Goal: Information Seeking & Learning: Learn about a topic

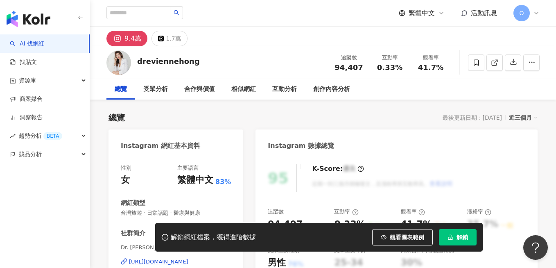
scroll to position [57, 0]
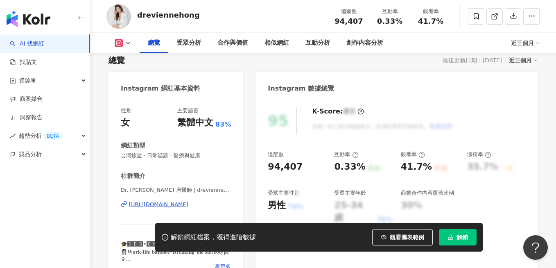
click at [188, 203] on div "https://www.instagram.com/dreviennehong/" at bounding box center [158, 204] width 59 height 7
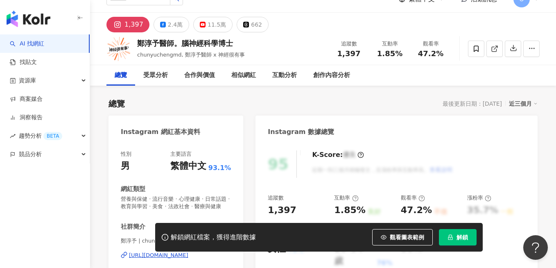
scroll to position [27, 0]
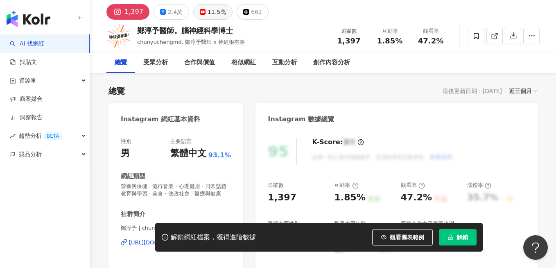
click at [200, 11] on rect at bounding box center [202, 11] width 5 height 3
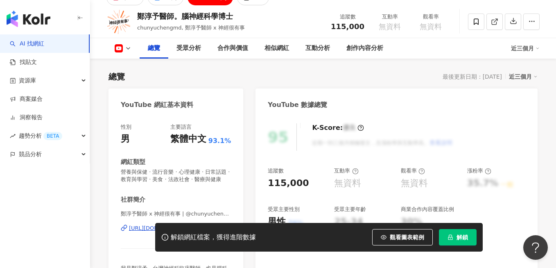
scroll to position [140, 0]
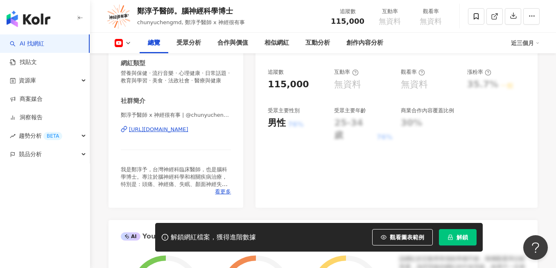
click at [179, 133] on div "https://www.youtube.com/channel/UCXIpGoRLsvW847OYHAjlivg" at bounding box center [158, 129] width 59 height 7
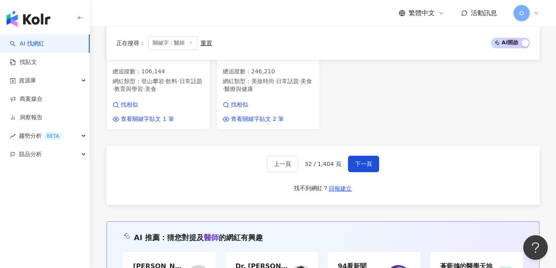
scroll to position [30, 0]
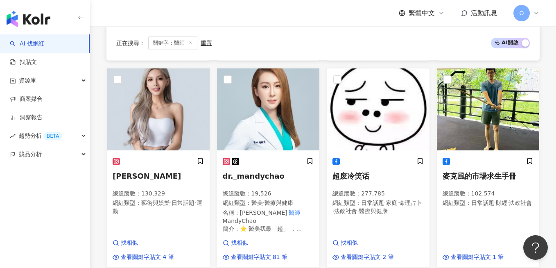
scroll to position [489, 0]
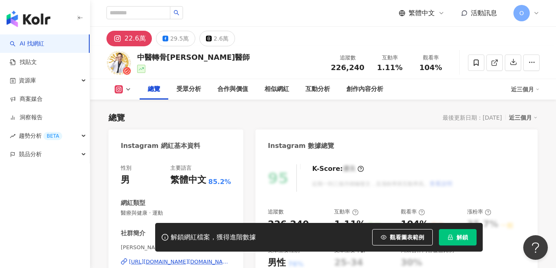
scroll to position [83, 0]
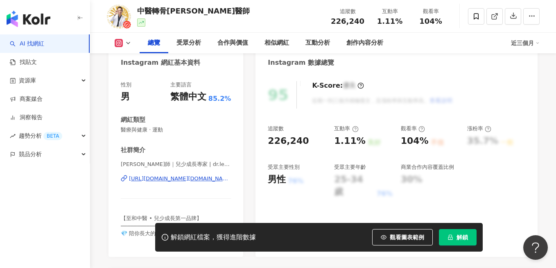
click at [185, 177] on div "https://www.instagram.com/dr.leepeishuo/" at bounding box center [180, 178] width 102 height 7
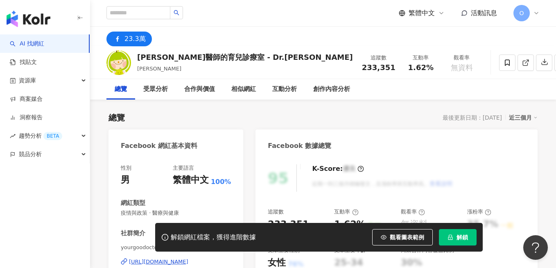
scroll to position [170, 0]
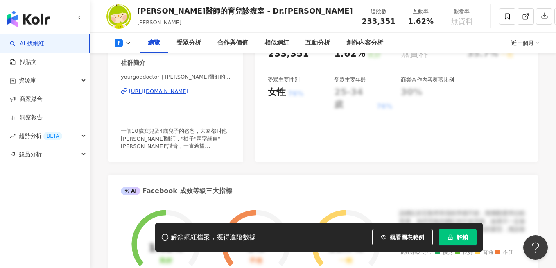
click at [188, 90] on div "https://www.facebook.com/165338933517603" at bounding box center [158, 91] width 59 height 7
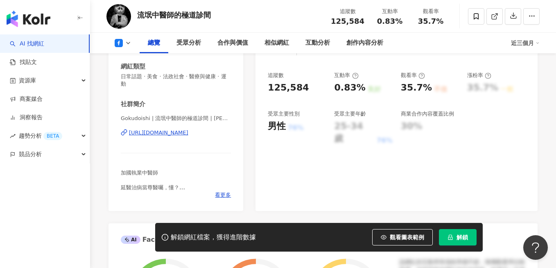
scroll to position [175, 0]
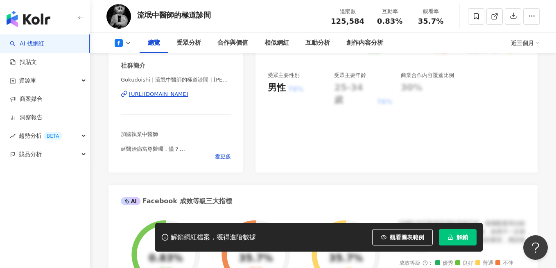
click at [188, 95] on div "https://www.facebook.com/1629038697114576" at bounding box center [158, 93] width 59 height 7
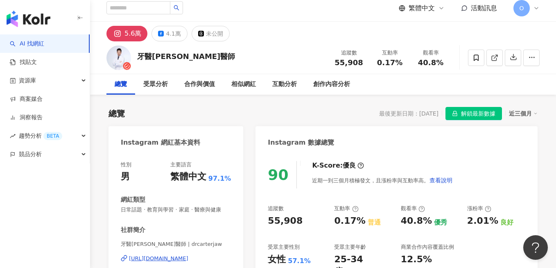
scroll to position [58, 0]
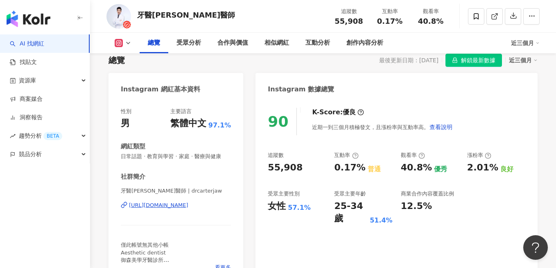
click at [154, 202] on div "https://www.instagram.com/drcarterjaw/" at bounding box center [158, 204] width 59 height 7
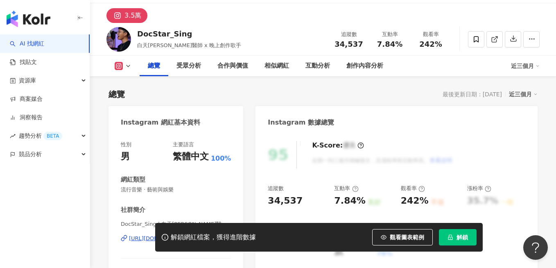
scroll to position [126, 0]
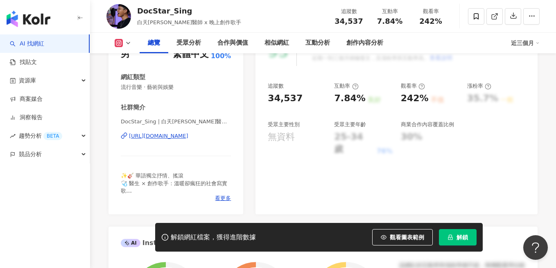
click at [188, 134] on div "https://www.instagram.com/docstar_sing/" at bounding box center [158, 135] width 59 height 7
click at [188, 138] on div "https://www.instagram.com/docstar_sing/" at bounding box center [158, 135] width 59 height 7
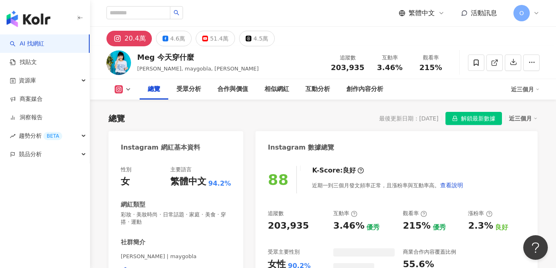
scroll to position [50, 0]
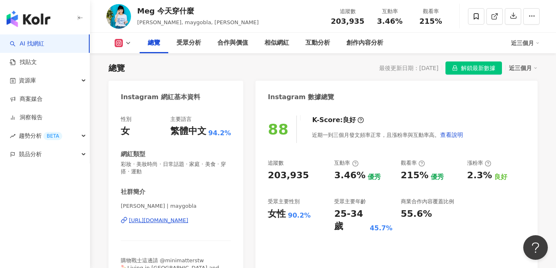
drag, startPoint x: 233, startPoint y: 222, endPoint x: 129, endPoint y: 219, distance: 103.2
click at [129, 219] on div "性別 女 主要語言 繁體中文 94.2% 網紅類型 彩妝 · 美妝時尚 · 日常話題 · 家庭 · 美食 · 穿搭 · 運動 社群簡介 [PERSON_NAM…" at bounding box center [176, 202] width 135 height 191
copy div "[URL][DOMAIN_NAME]"
click at [375, 20] on div "3.46%" at bounding box center [389, 21] width 31 height 8
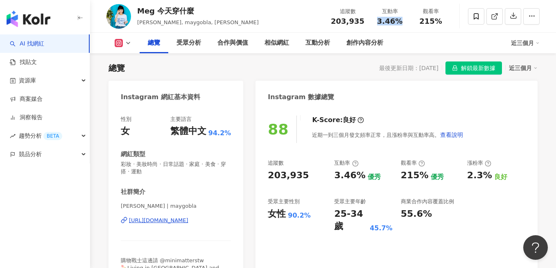
click at [375, 20] on div "3.46%" at bounding box center [389, 21] width 31 height 8
copy span "3.46%"
click at [169, 222] on div "https://www.instagram.com/maygobla/" at bounding box center [158, 220] width 59 height 7
click at [187, 45] on div "受眾分析" at bounding box center [188, 43] width 25 height 10
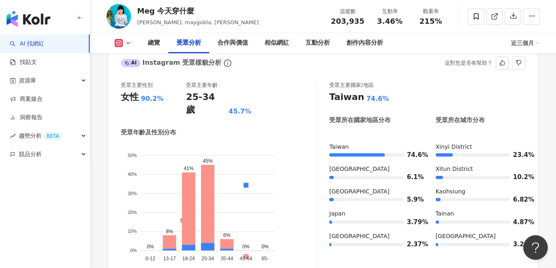
scroll to position [753, 0]
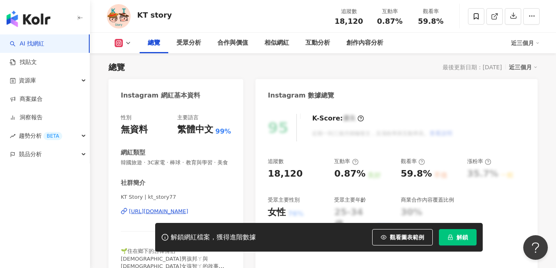
click at [127, 43] on icon at bounding box center [128, 43] width 7 height 7
click at [128, 73] on button "YouTube" at bounding box center [135, 76] width 49 height 11
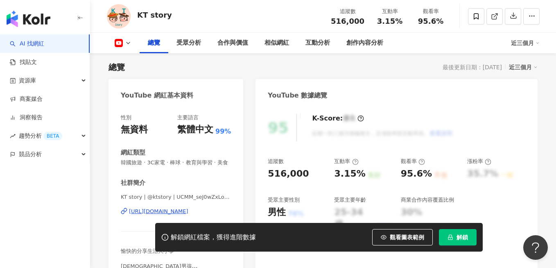
click at [384, 22] on span "3.15%" at bounding box center [389, 21] width 25 height 8
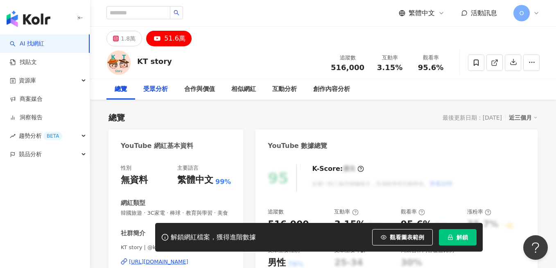
click at [161, 94] on div "受眾分析" at bounding box center [155, 89] width 25 height 10
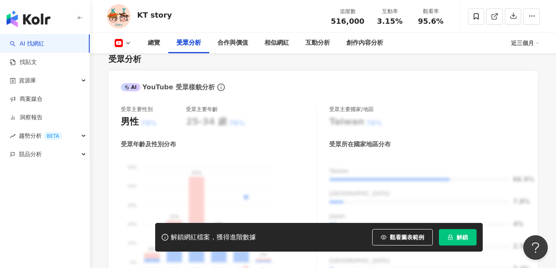
click at [461, 234] on span "解鎖" at bounding box center [462, 237] width 11 height 7
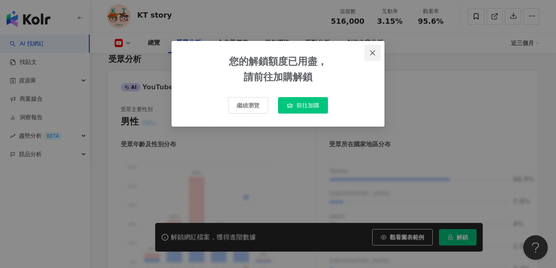
click at [371, 57] on button "Close" at bounding box center [372, 53] width 16 height 16
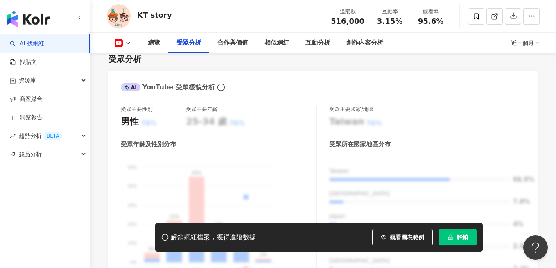
click at [451, 246] on div "解鎖網紅檔案，獲得進階數據 觀看圖表範例 解鎖" at bounding box center [319, 237] width 328 height 29
click at [451, 237] on icon "lock" at bounding box center [451, 237] width 6 height 6
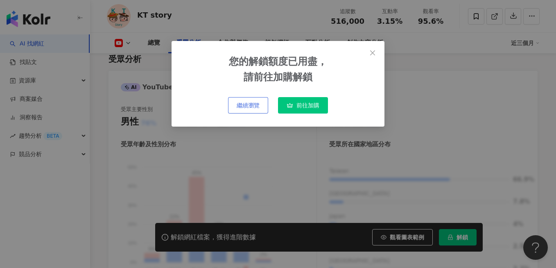
click at [257, 100] on button "繼續瀏覽" at bounding box center [248, 105] width 40 height 16
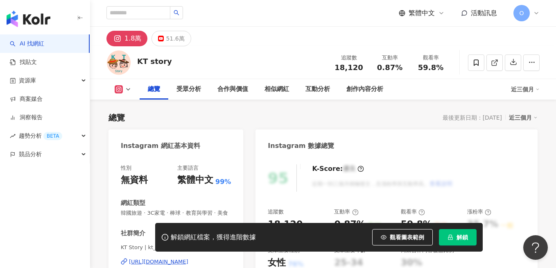
click at [462, 237] on span "解鎖" at bounding box center [462, 237] width 11 height 7
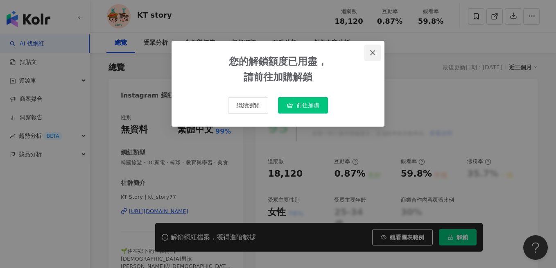
click at [376, 54] on span "Close" at bounding box center [372, 53] width 16 height 7
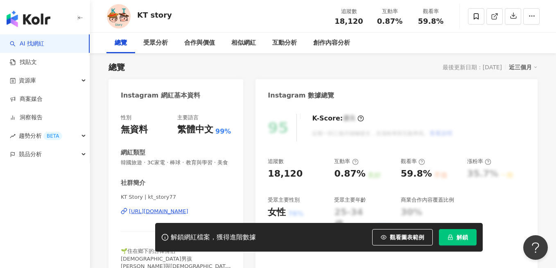
click at [457, 245] on div "解鎖網紅檔案，獲得進階數據 觀看圖表範例 解鎖" at bounding box center [319, 237] width 328 height 29
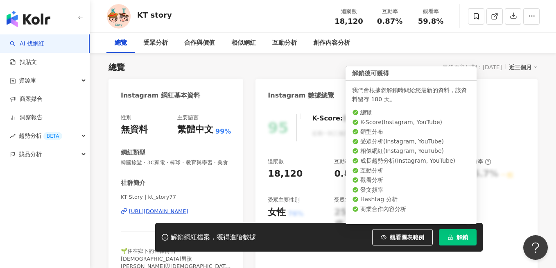
click at [457, 242] on button "解鎖" at bounding box center [458, 237] width 38 height 16
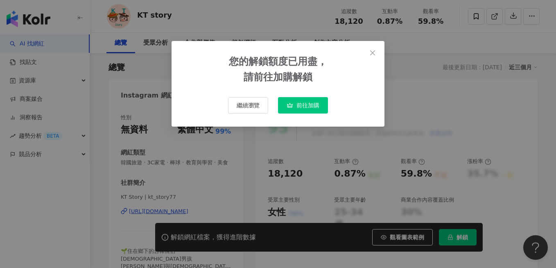
click at [279, 170] on div "您的解鎖額度已用盡， 請前往加購解鎖 繼續瀏覽 前往加購" at bounding box center [278, 134] width 556 height 268
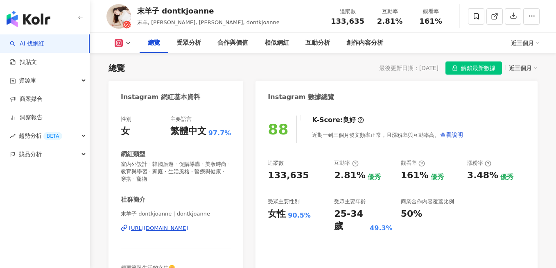
click at [124, 38] on div "總覽 受眾分析 合作與價值 相似網紅 互動分析 創作內容分析 近三個月" at bounding box center [322, 43] width 433 height 20
click at [170, 231] on div "https://www.instagram.com/dontkjoanne/" at bounding box center [158, 227] width 59 height 7
click at [197, 46] on div "受眾分析" at bounding box center [188, 43] width 25 height 10
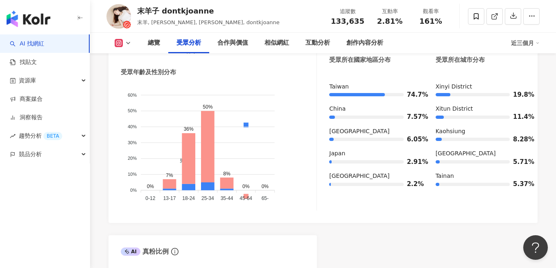
scroll to position [762, 0]
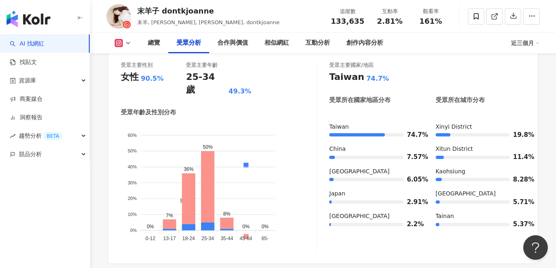
click at [396, 23] on span "2.81%" at bounding box center [389, 21] width 25 height 8
copy span "2.81%"
